Goal: Task Accomplishment & Management: Use online tool/utility

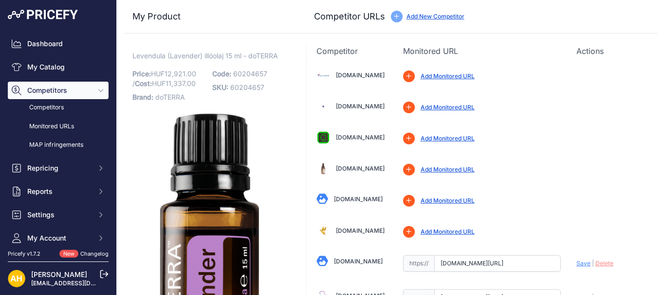
scroll to position [561, 0]
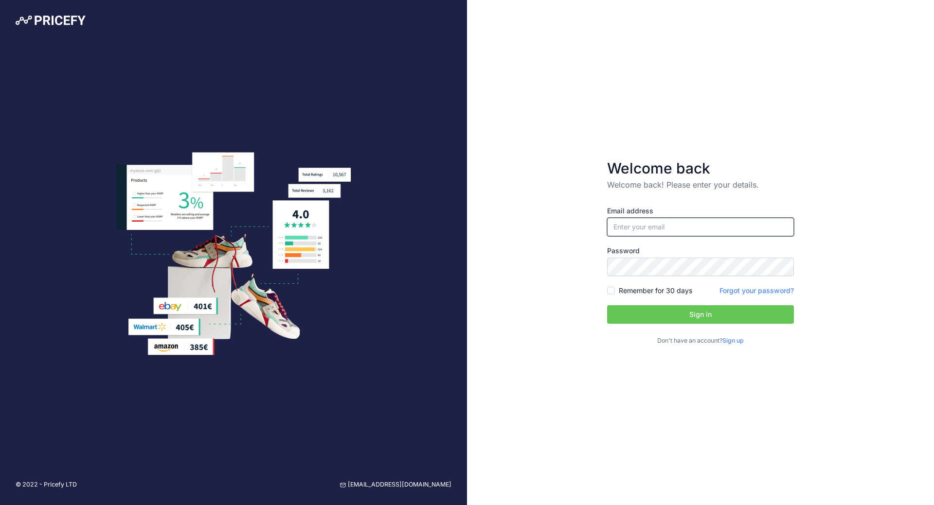
type input "[EMAIL_ADDRESS][DOMAIN_NAME]"
click at [611, 289] on input "Remember for 30 days" at bounding box center [611, 291] width 8 height 8
checkbox input "true"
click at [624, 312] on button "Sign in" at bounding box center [700, 315] width 187 height 18
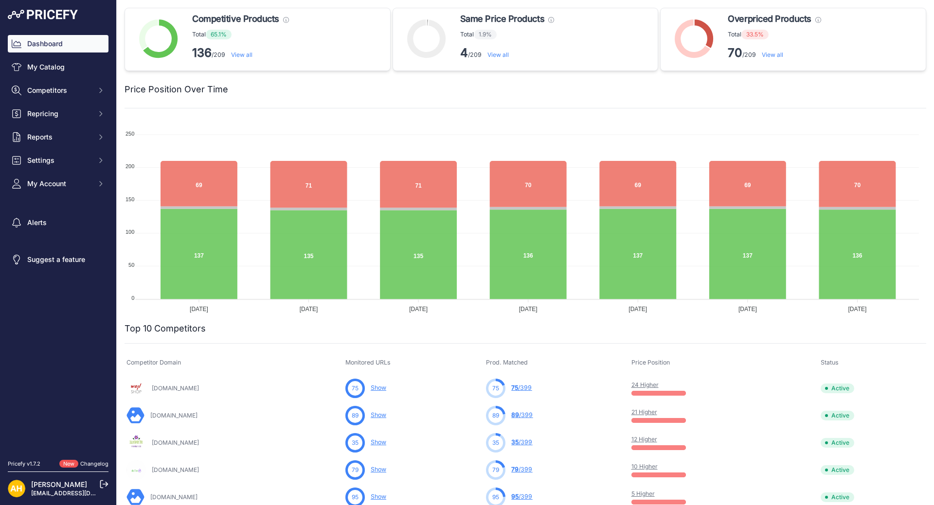
scroll to position [97, 0]
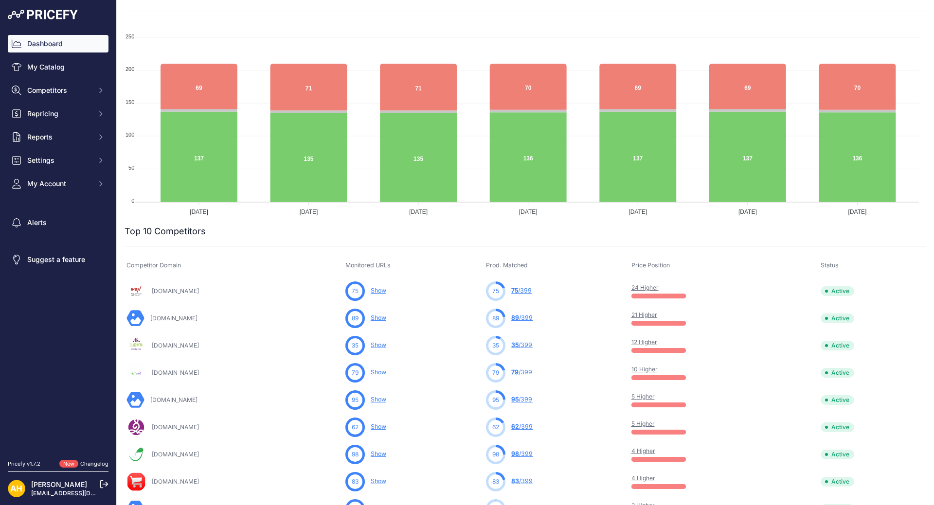
click at [659, 288] on link "24 Higher" at bounding box center [645, 287] width 27 height 7
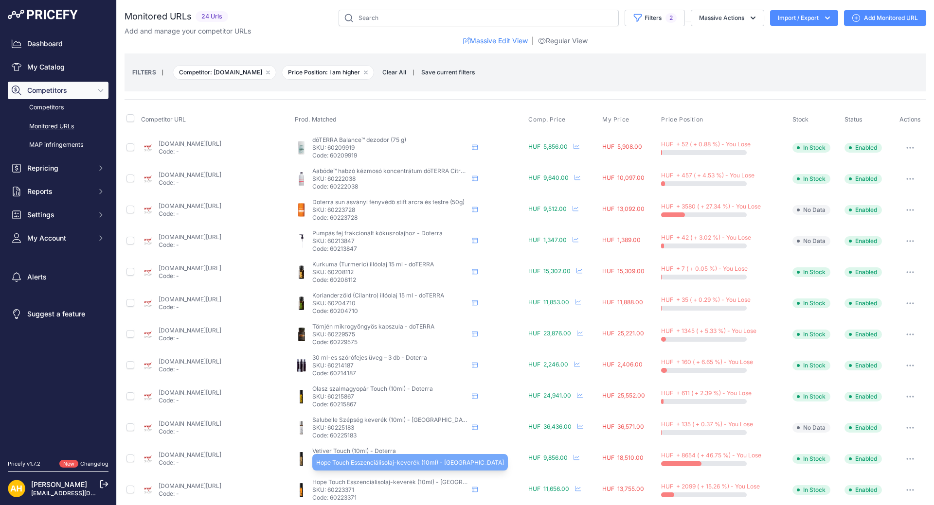
scroll to position [290, 0]
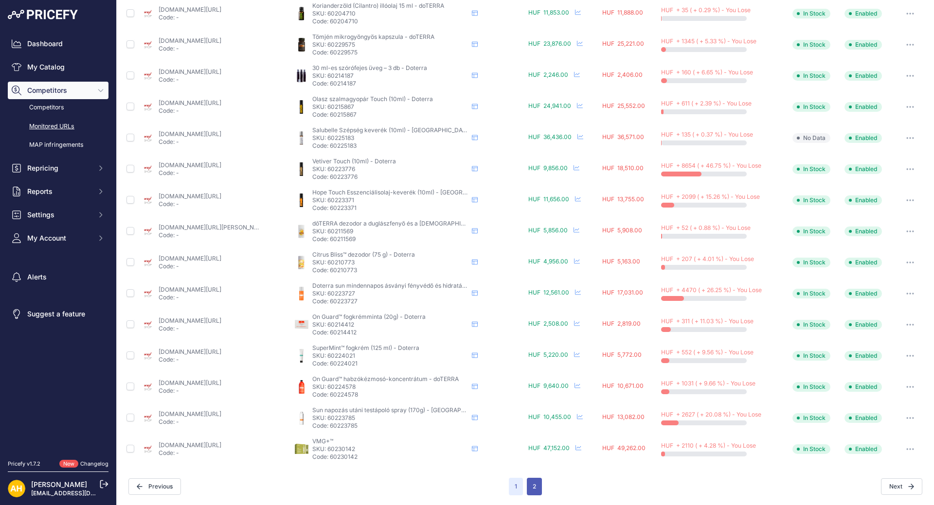
click at [528, 485] on button "2" at bounding box center [534, 487] width 15 height 18
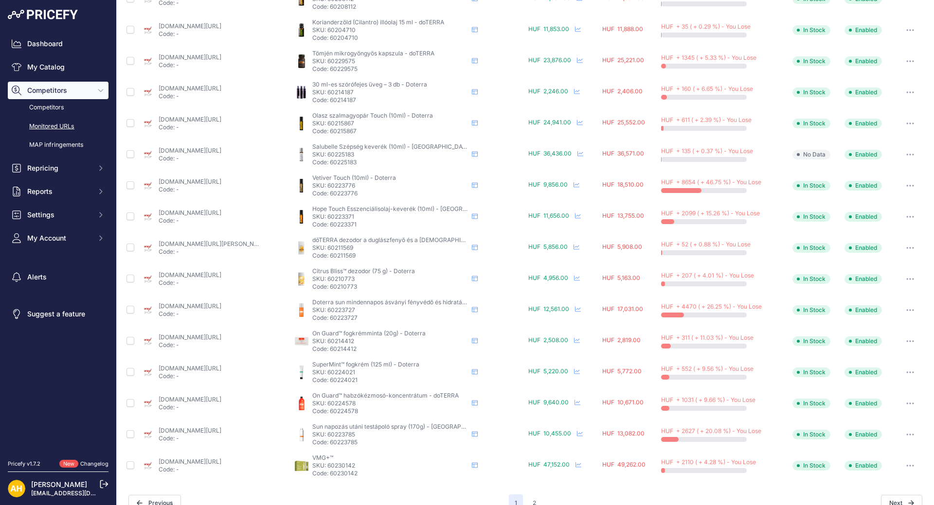
scroll to position [307, 0]
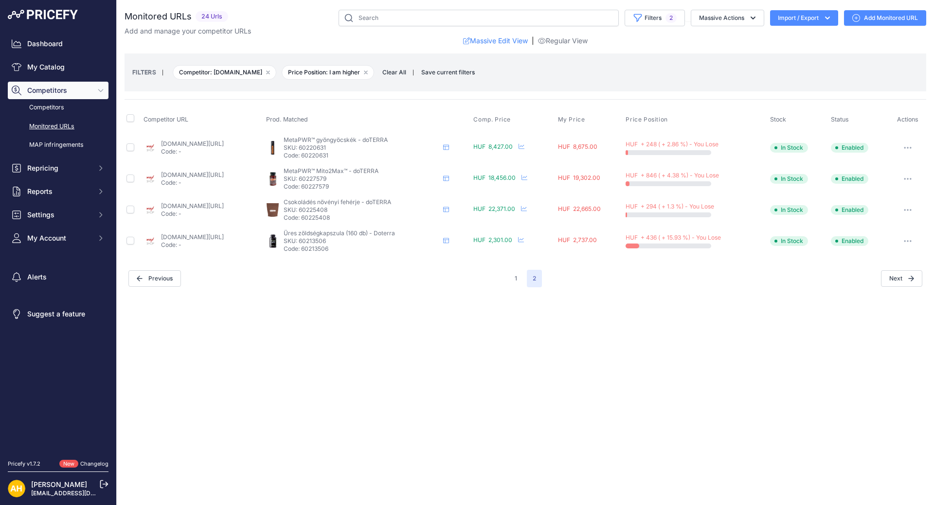
click at [211, 142] on link "wellshop.hu/doterra-metapwr-metapwr-kapszola-125-gyongy?prirule_jdsnikfkfjsd=89…" at bounding box center [192, 143] width 63 height 7
click at [512, 276] on button "1" at bounding box center [516, 279] width 14 height 18
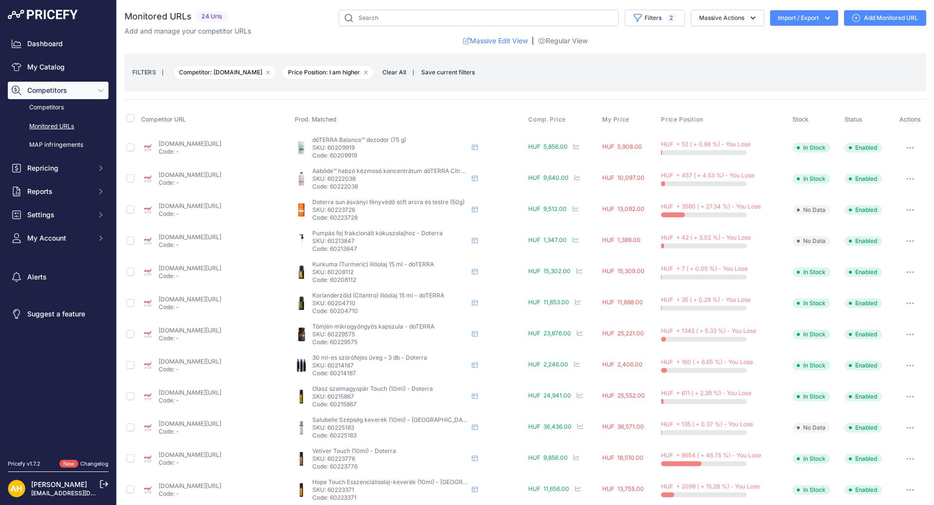
click at [30, 13] on img at bounding box center [43, 15] width 70 height 10
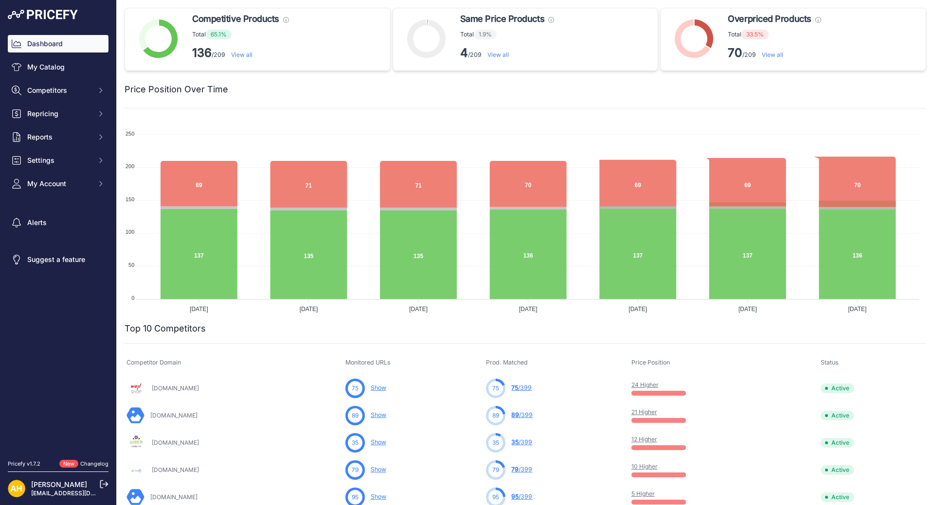
scroll to position [466, 0]
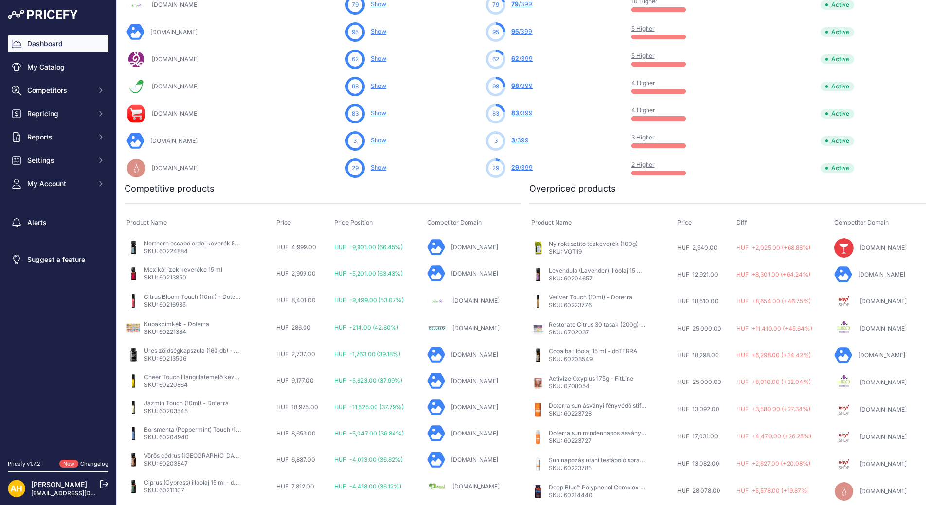
click at [860, 247] on link "Simonwebpatika.hu" at bounding box center [883, 247] width 47 height 7
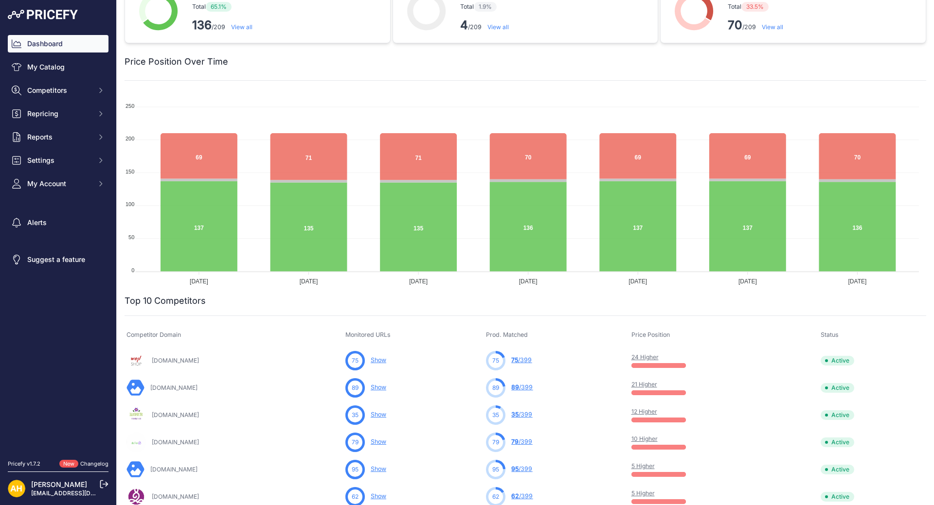
scroll to position [417, 0]
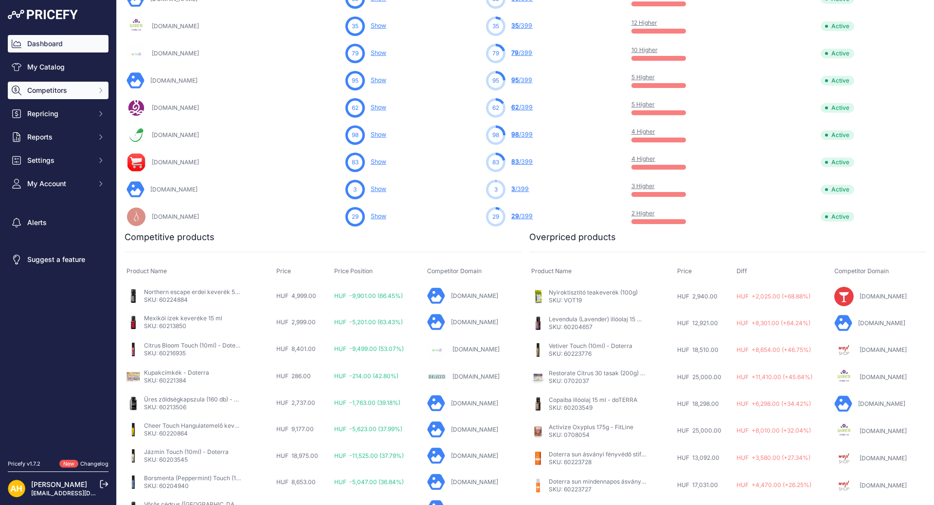
click at [47, 86] on span "Competitors" at bounding box center [59, 91] width 64 height 10
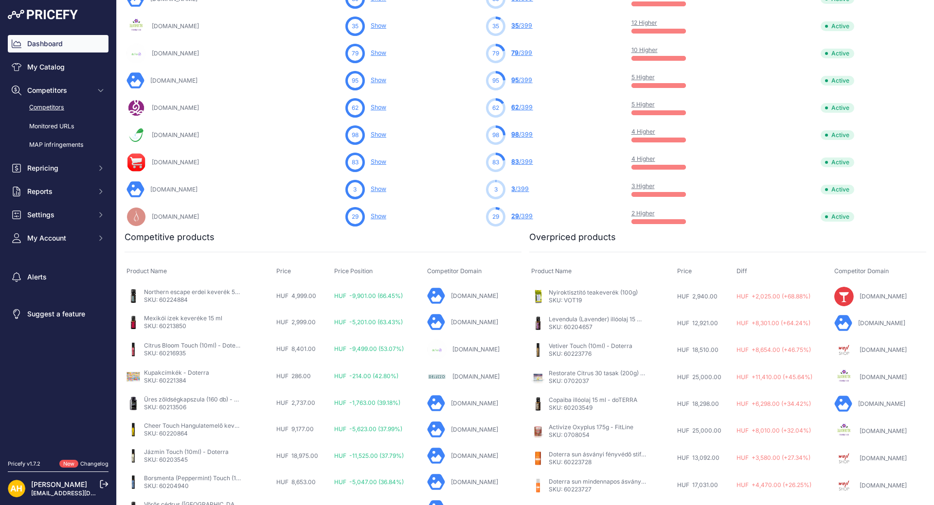
click at [50, 107] on link "Competitors" at bounding box center [58, 107] width 101 height 17
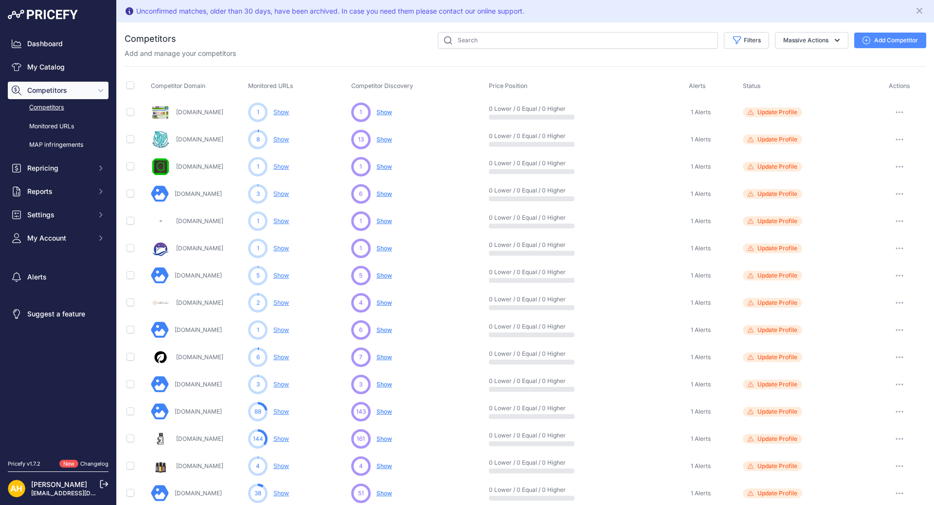
click at [896, 193] on icon "button" at bounding box center [900, 194] width 8 height 2
click at [853, 243] on button "Delete" at bounding box center [883, 246] width 81 height 16
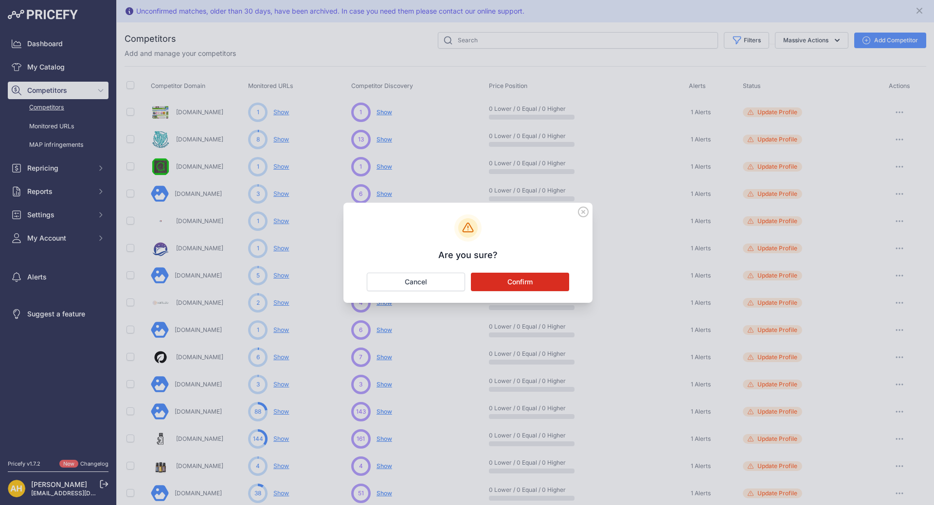
click at [531, 281] on button "Confirm" at bounding box center [520, 282] width 98 height 18
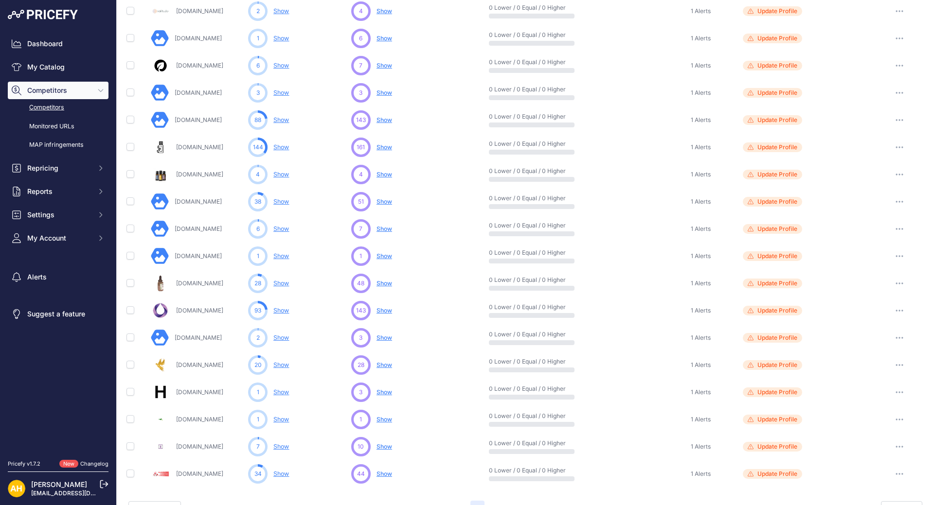
scroll to position [315, 0]
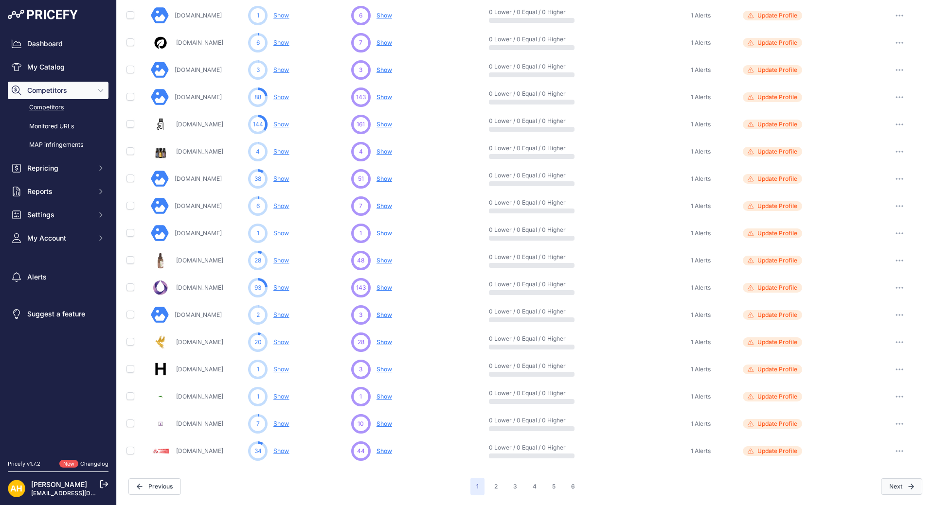
click at [894, 494] on button "Next" at bounding box center [901, 487] width 41 height 17
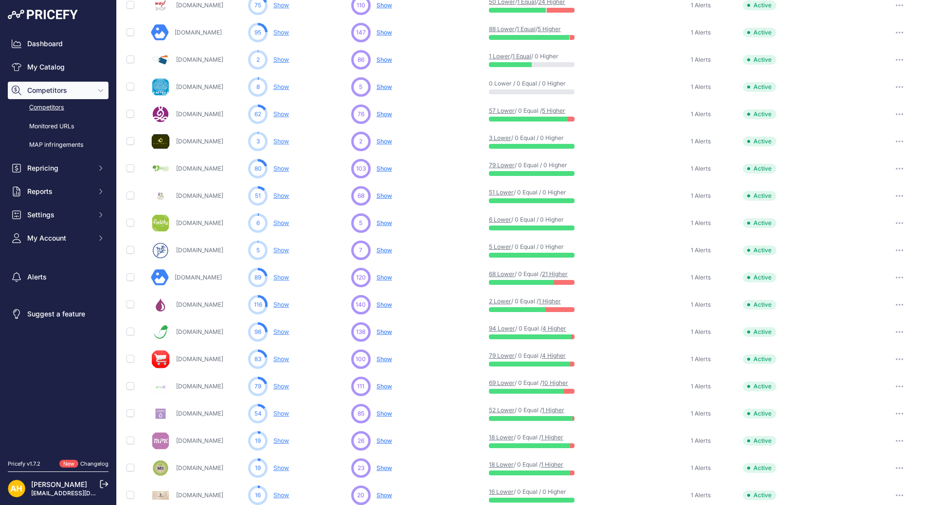
scroll to position [315, 0]
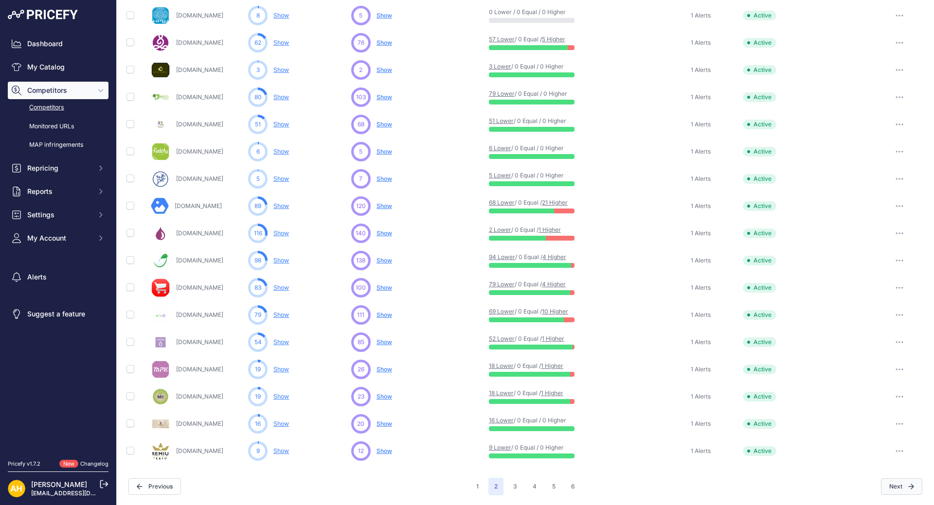
click at [893, 490] on button "Next" at bounding box center [901, 487] width 41 height 17
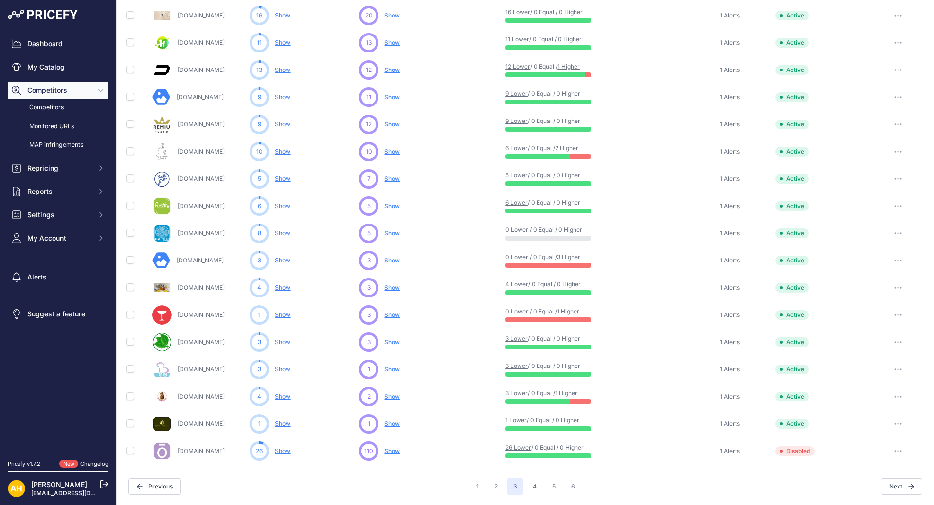
scroll to position [315, 0]
click at [898, 317] on button "button" at bounding box center [897, 315] width 19 height 14
click at [865, 352] on button "Disable" at bounding box center [883, 351] width 81 height 16
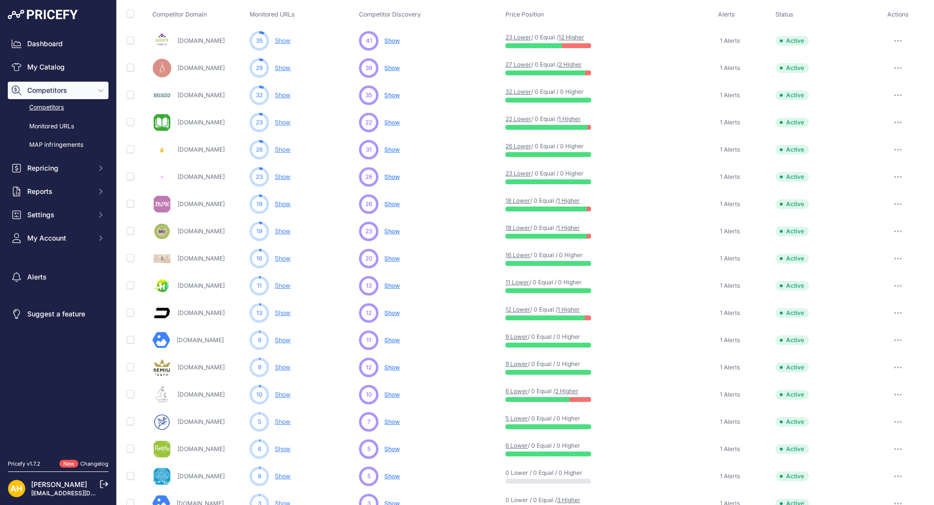
scroll to position [0, 0]
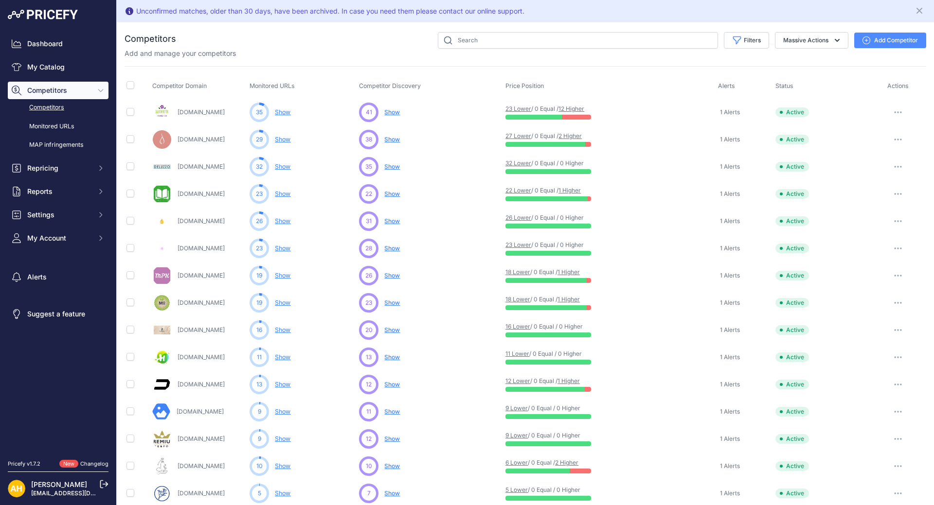
click at [54, 109] on link "Competitors" at bounding box center [58, 107] width 101 height 17
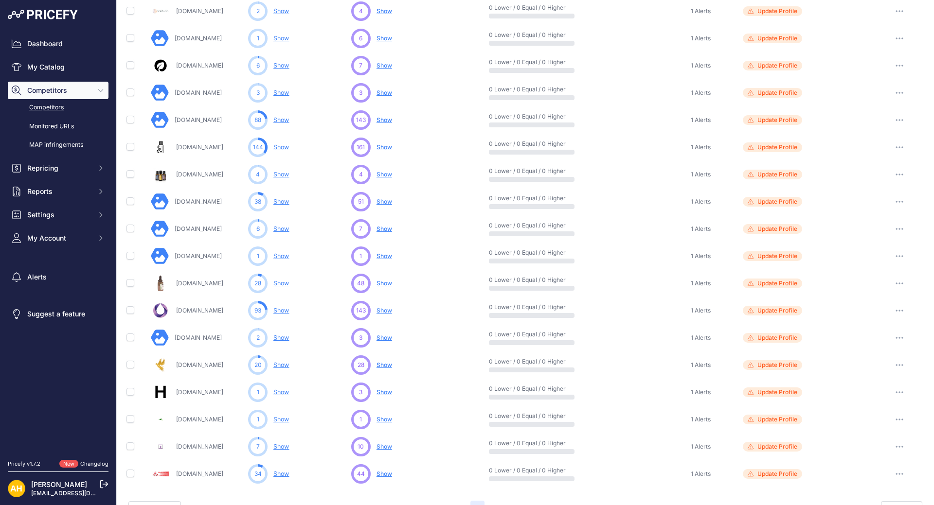
scroll to position [315, 0]
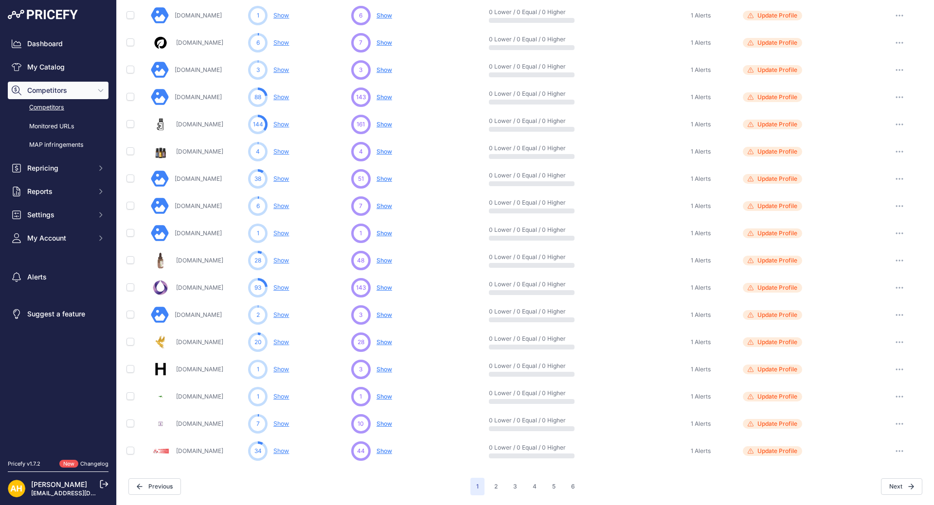
drag, startPoint x: 385, startPoint y: 125, endPoint x: 396, endPoint y: 149, distance: 26.6
click at [385, 125] on span "Show" at bounding box center [385, 124] width 16 height 7
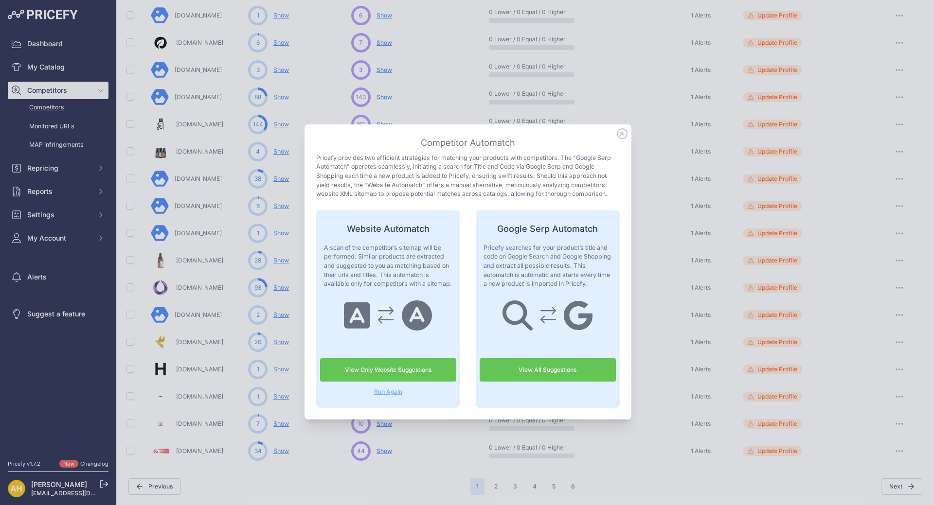
click at [620, 133] on icon at bounding box center [622, 133] width 11 height 11
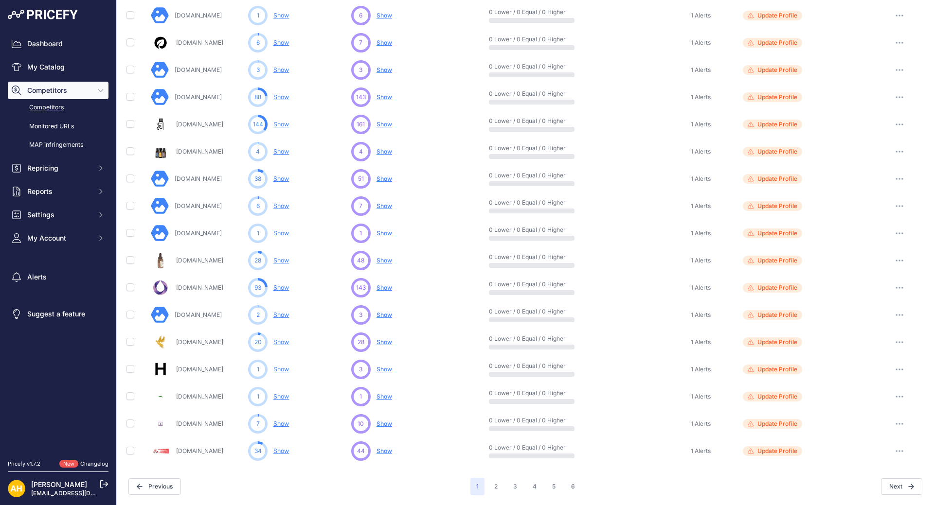
click at [280, 124] on link "Show" at bounding box center [281, 124] width 16 height 7
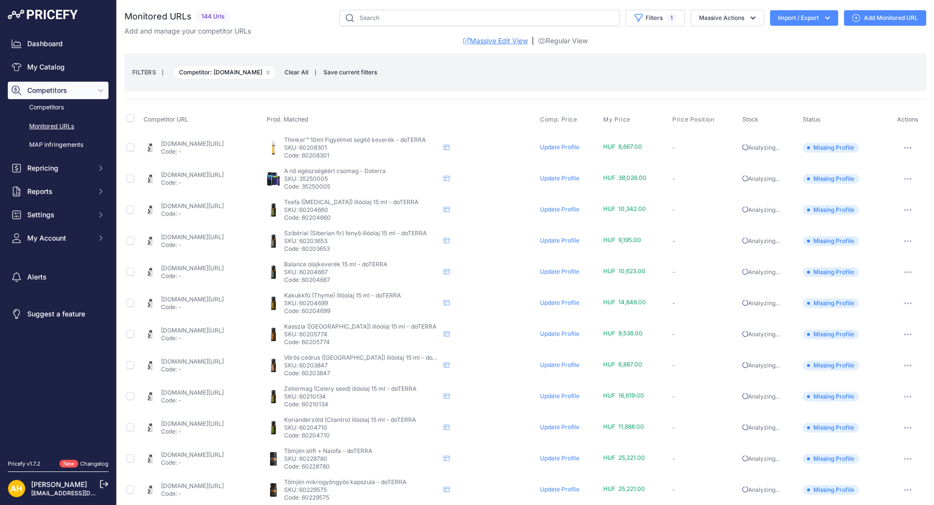
click at [494, 44] on link "Massive Edit View" at bounding box center [495, 41] width 65 height 10
click at [577, 149] on link "Update Profile" at bounding box center [559, 147] width 39 height 7
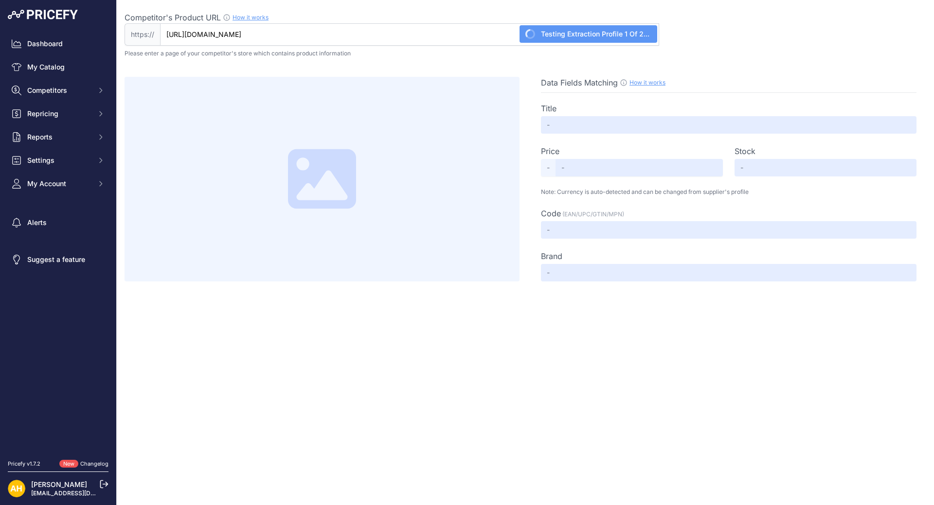
type input "doTERRA Figyelmet segítő keverék Touch 10 ml - Thinker - Olajkultúra a doterra …"
type input "9900"
type input "Not Found"
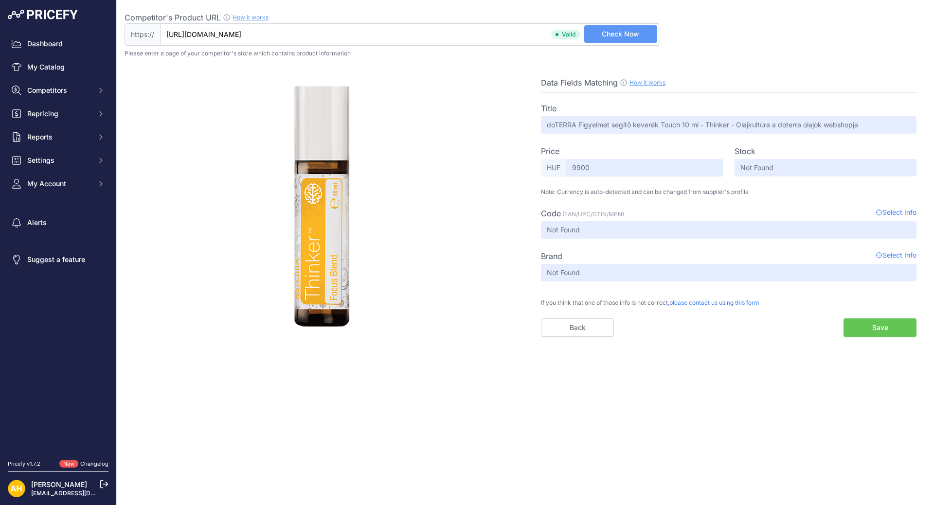
click at [895, 213] on span "Select Info" at bounding box center [896, 214] width 41 height 12
click at [891, 327] on button "Save" at bounding box center [880, 328] width 73 height 18
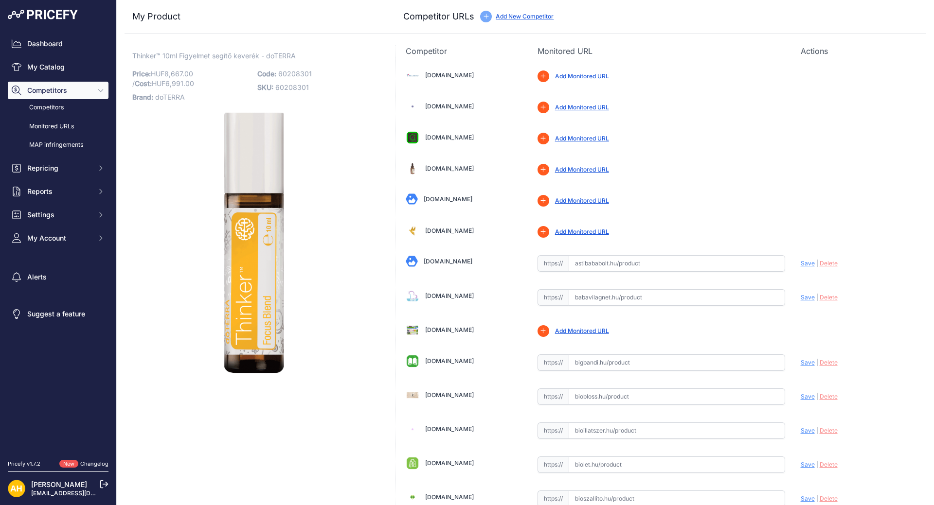
click at [147, 56] on span "Thinker™ 10ml Figyelmet segítő keverék - doTERRA" at bounding box center [213, 56] width 163 height 12
copy span "Thinker"
click at [446, 263] on link "Astibababolt.hu" at bounding box center [448, 261] width 49 height 7
click at [447, 296] on link "Babavilagnet.hu" at bounding box center [449, 295] width 49 height 7
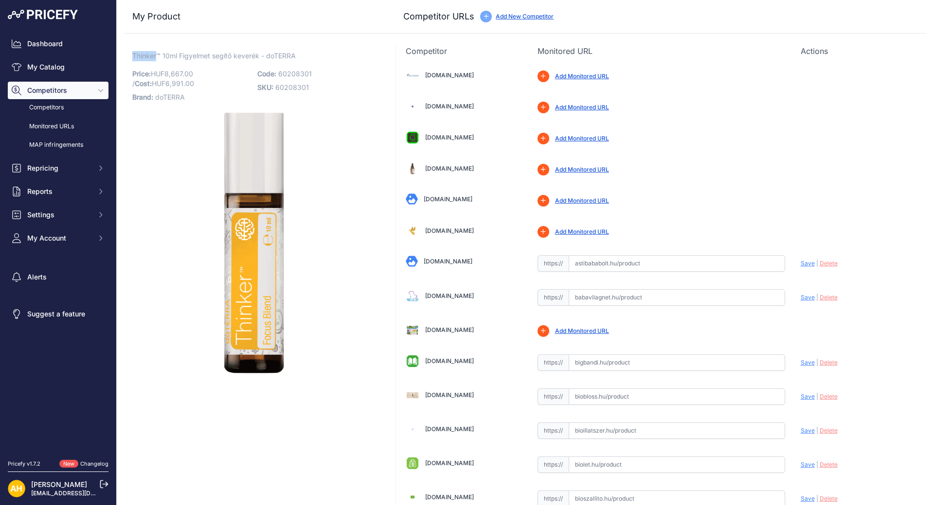
click at [441, 359] on link "Bigbandi.hu" at bounding box center [449, 361] width 49 height 7
click at [439, 393] on link "Biobloss.hu" at bounding box center [449, 395] width 49 height 7
click at [436, 429] on link "Bioillatszer.hu" at bounding box center [449, 429] width 49 height 7
click at [435, 461] on link "Biolet.hu" at bounding box center [449, 463] width 49 height 7
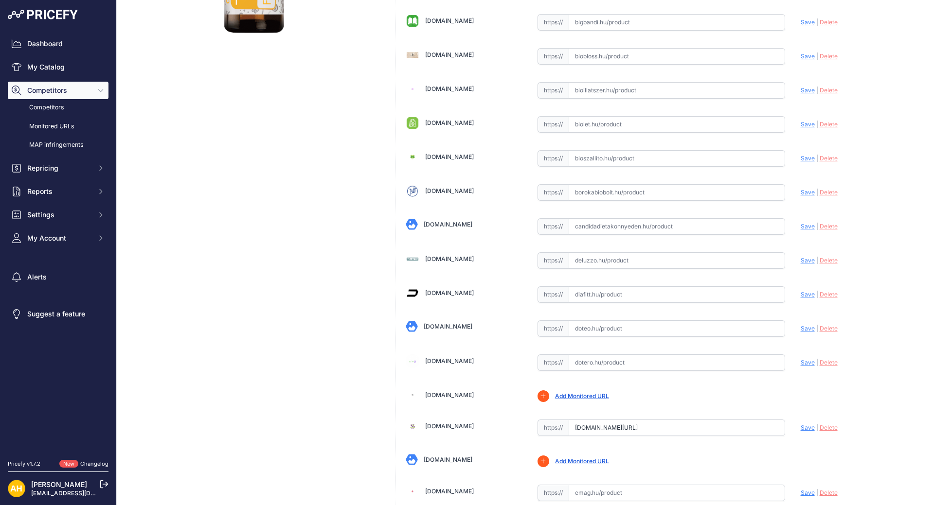
scroll to position [389, 0]
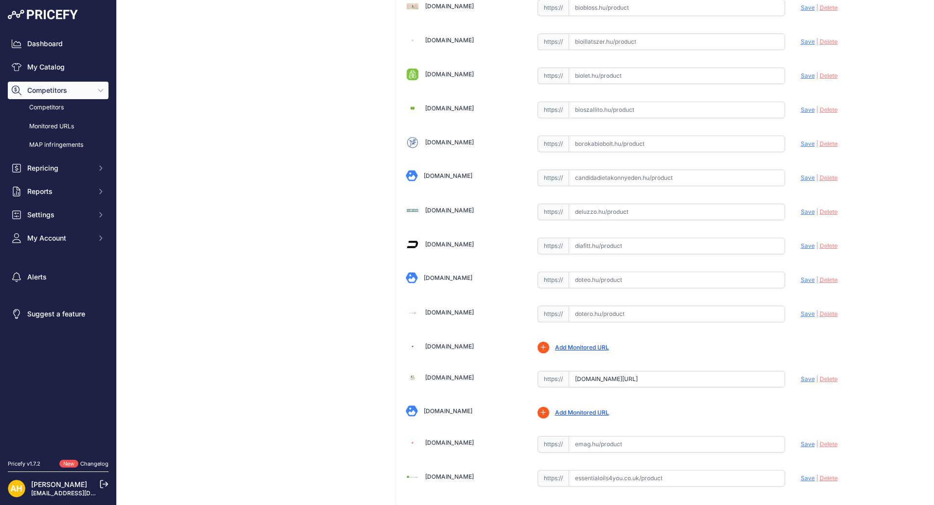
click at [446, 177] on link "Candidadietakonnyeden.hu" at bounding box center [448, 175] width 49 height 7
click at [437, 212] on link "Deluzzo.hu" at bounding box center [449, 210] width 49 height 7
click at [436, 247] on link "Diafitt.hu" at bounding box center [449, 244] width 49 height 7
click at [436, 276] on link "Doteo.hu" at bounding box center [448, 277] width 49 height 7
click at [440, 312] on link "Dotero.hu" at bounding box center [449, 312] width 49 height 7
